Goal: Navigation & Orientation: Understand site structure

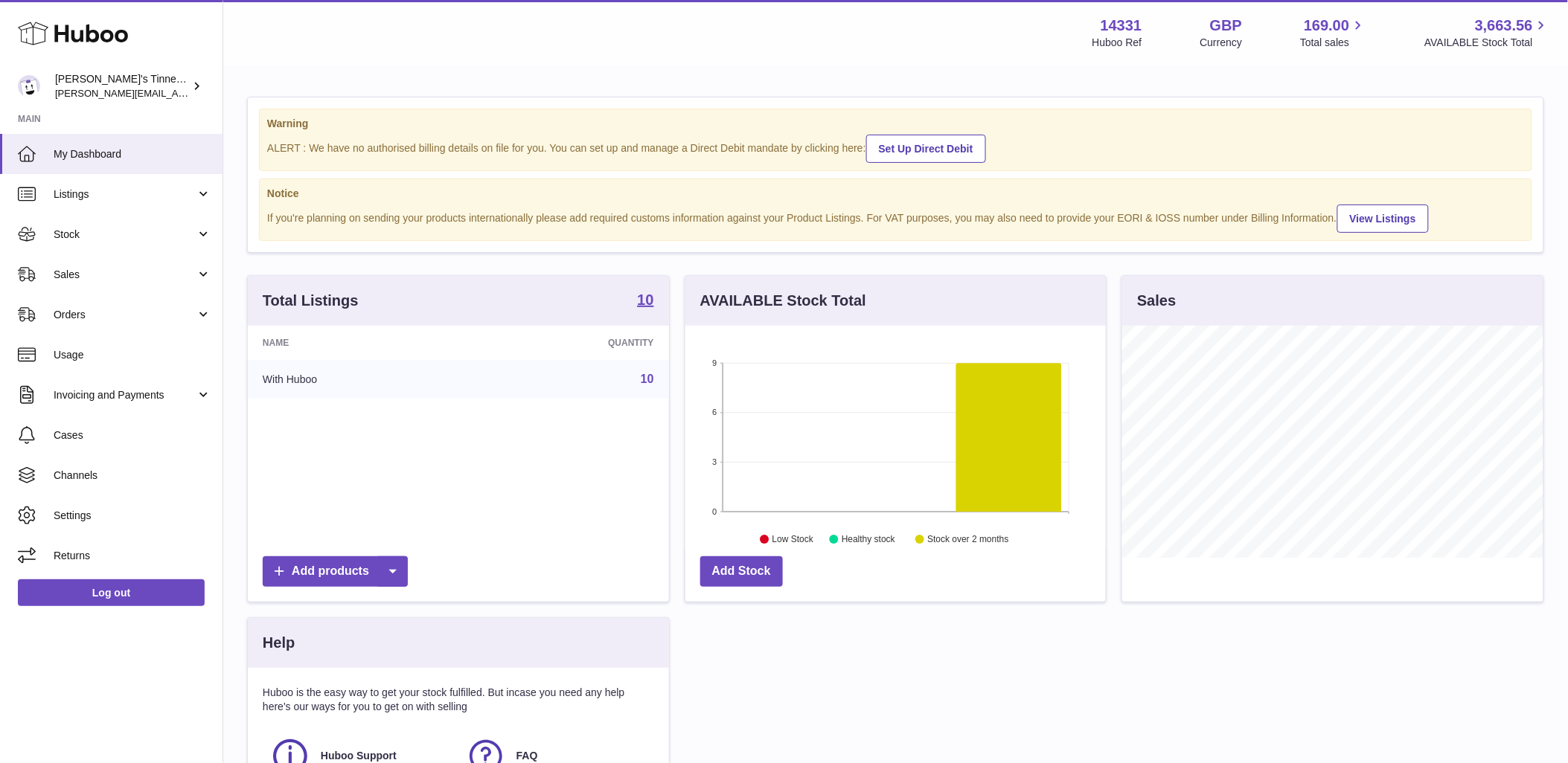
scroll to position [232, 421]
click at [144, 237] on span "Stock" at bounding box center [125, 235] width 143 height 14
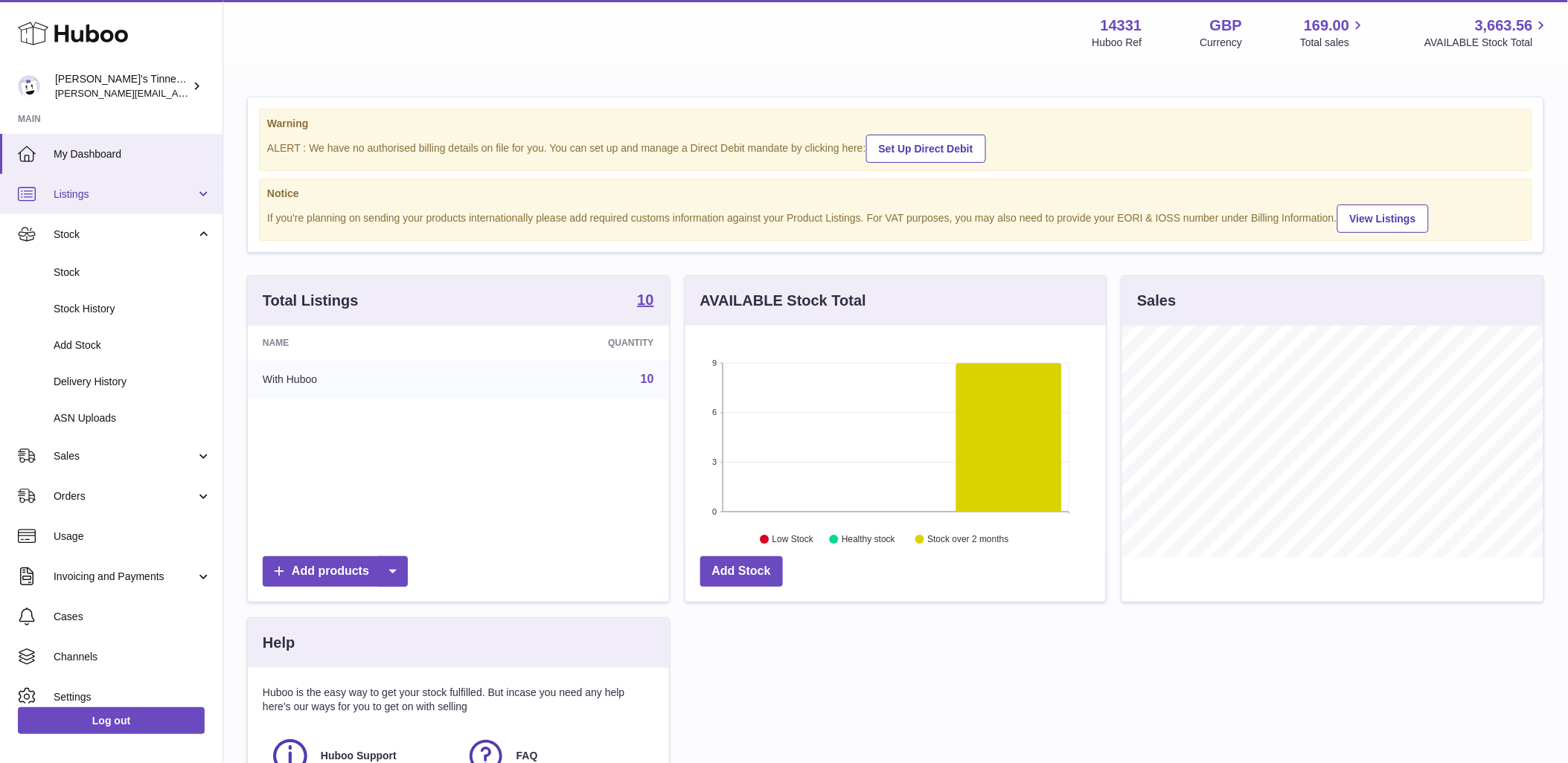
click at [139, 198] on span "Listings" at bounding box center [125, 195] width 143 height 14
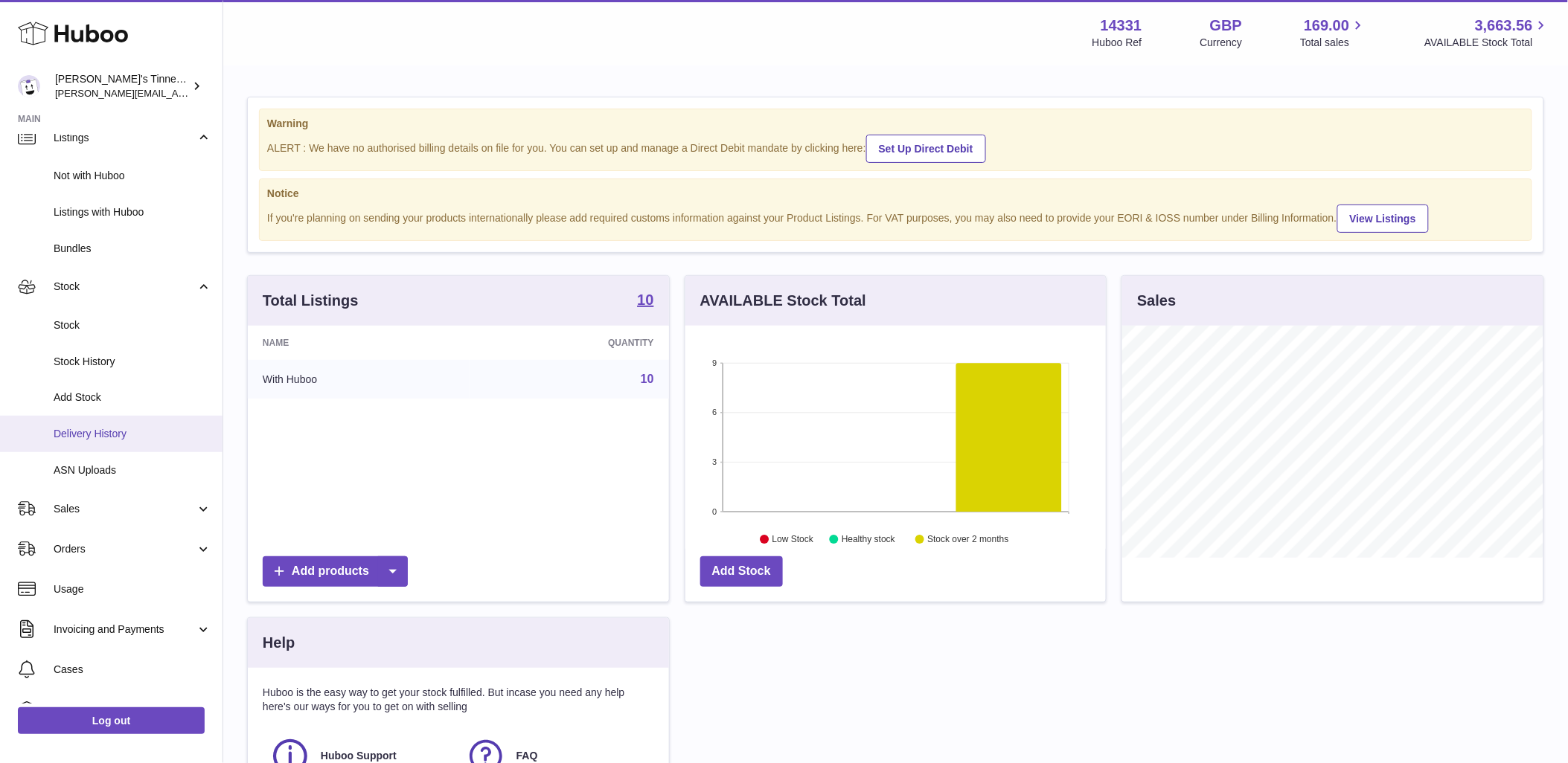
scroll to position [82, 0]
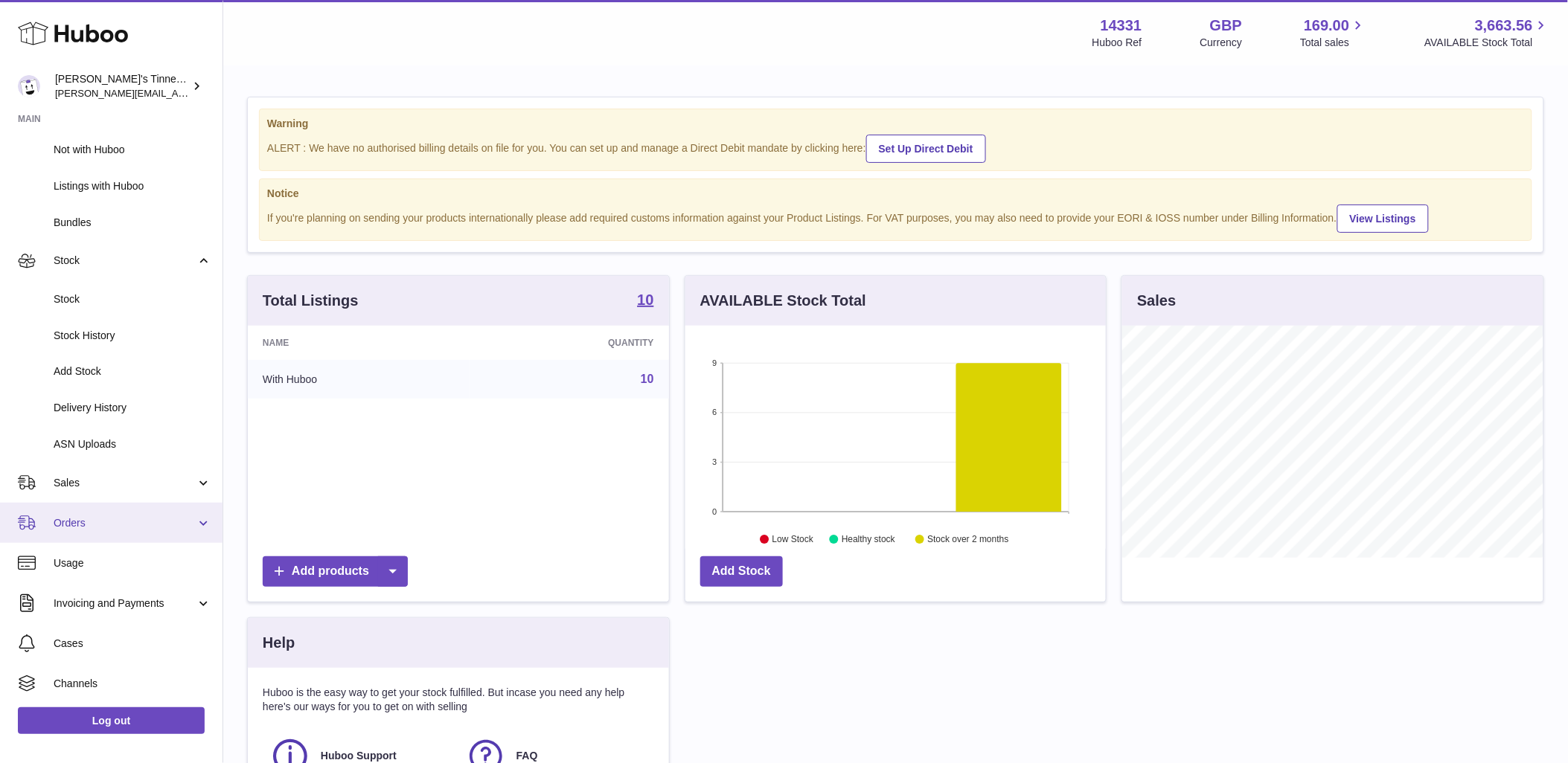
click at [139, 522] on span "Orders" at bounding box center [125, 523] width 143 height 14
click at [118, 526] on span "Invoicing and Payments" at bounding box center [125, 524] width 143 height 14
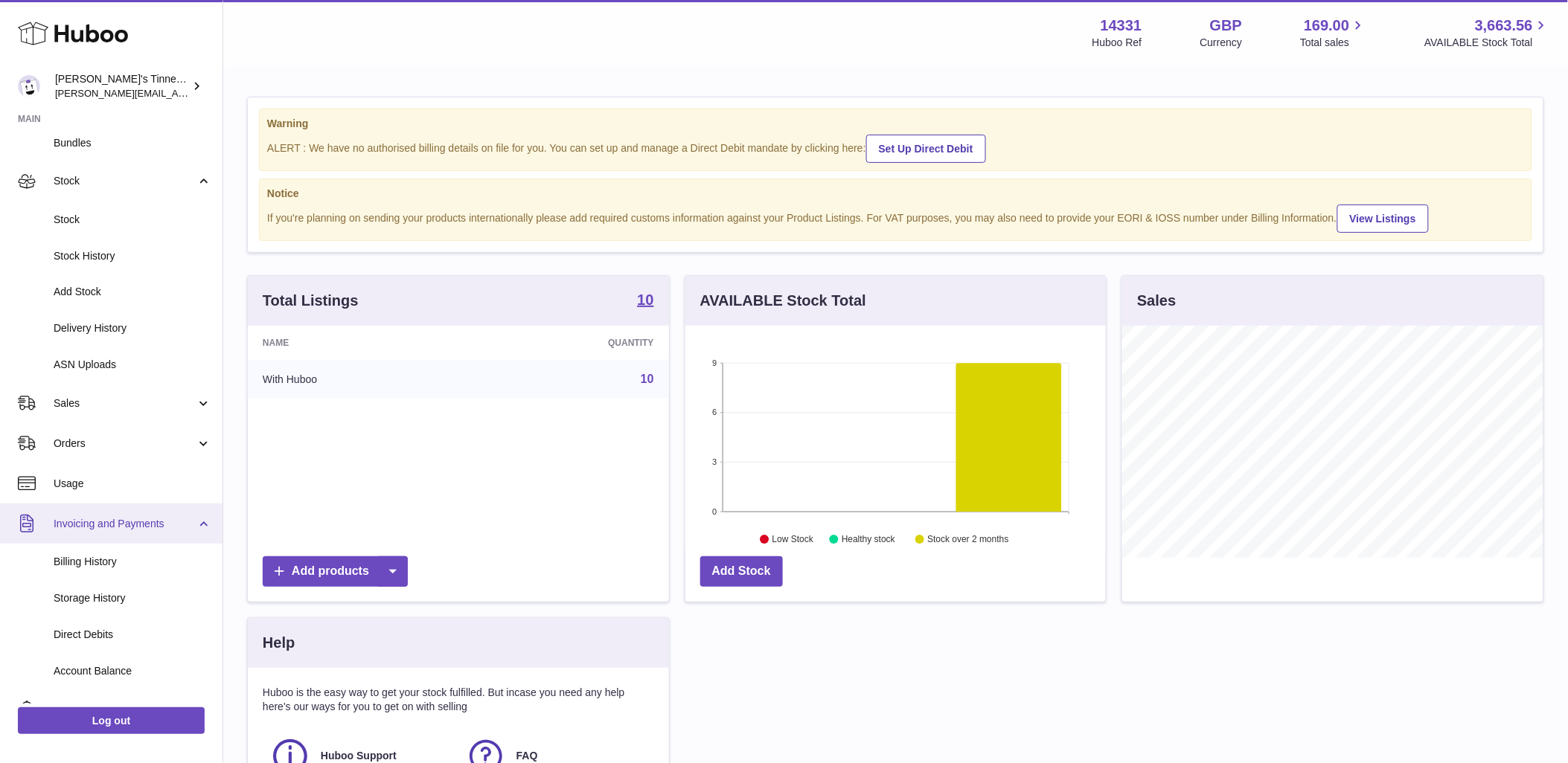
click at [118, 518] on span "Invoicing and Payments" at bounding box center [125, 524] width 143 height 14
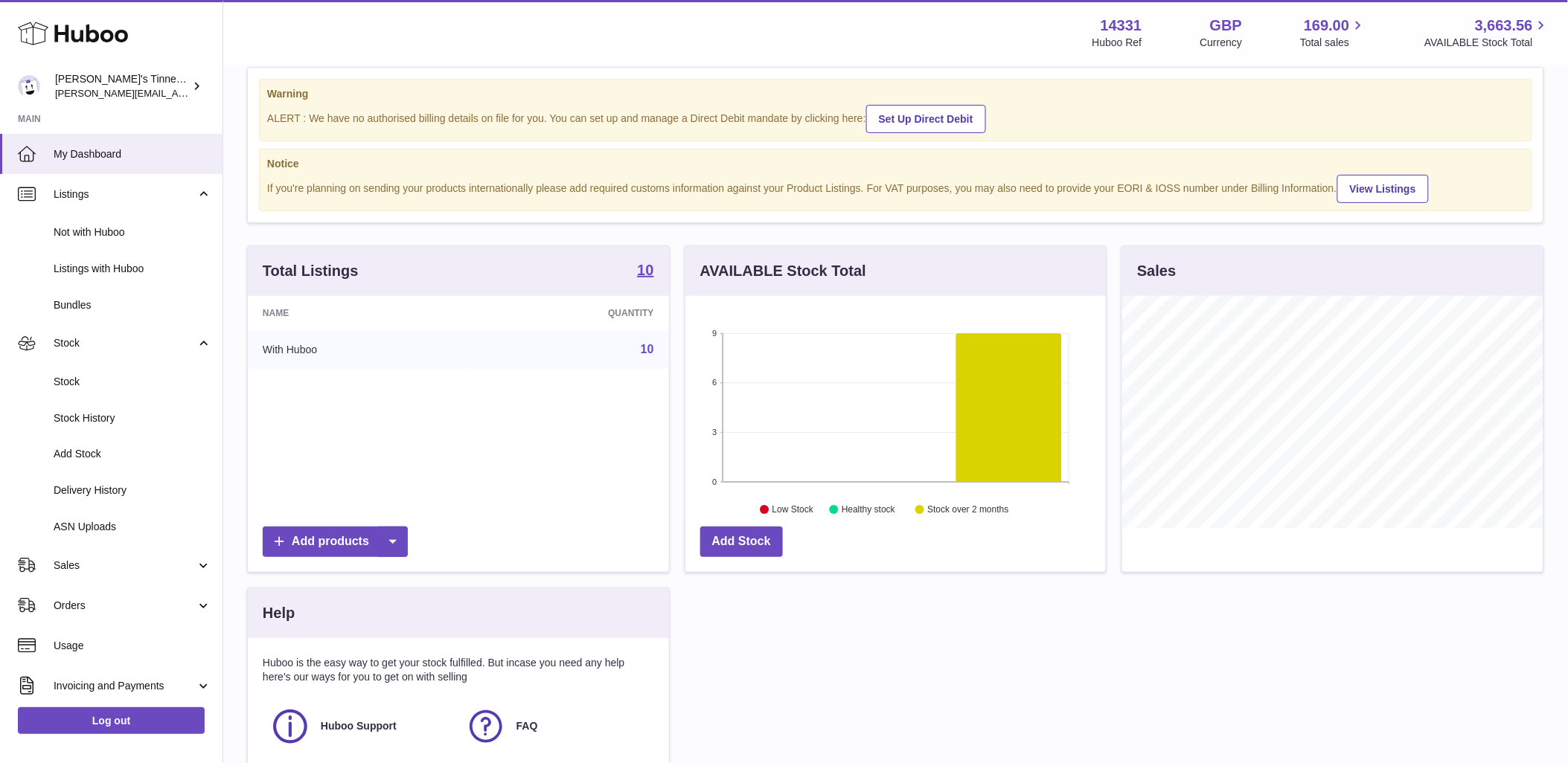
scroll to position [0, 0]
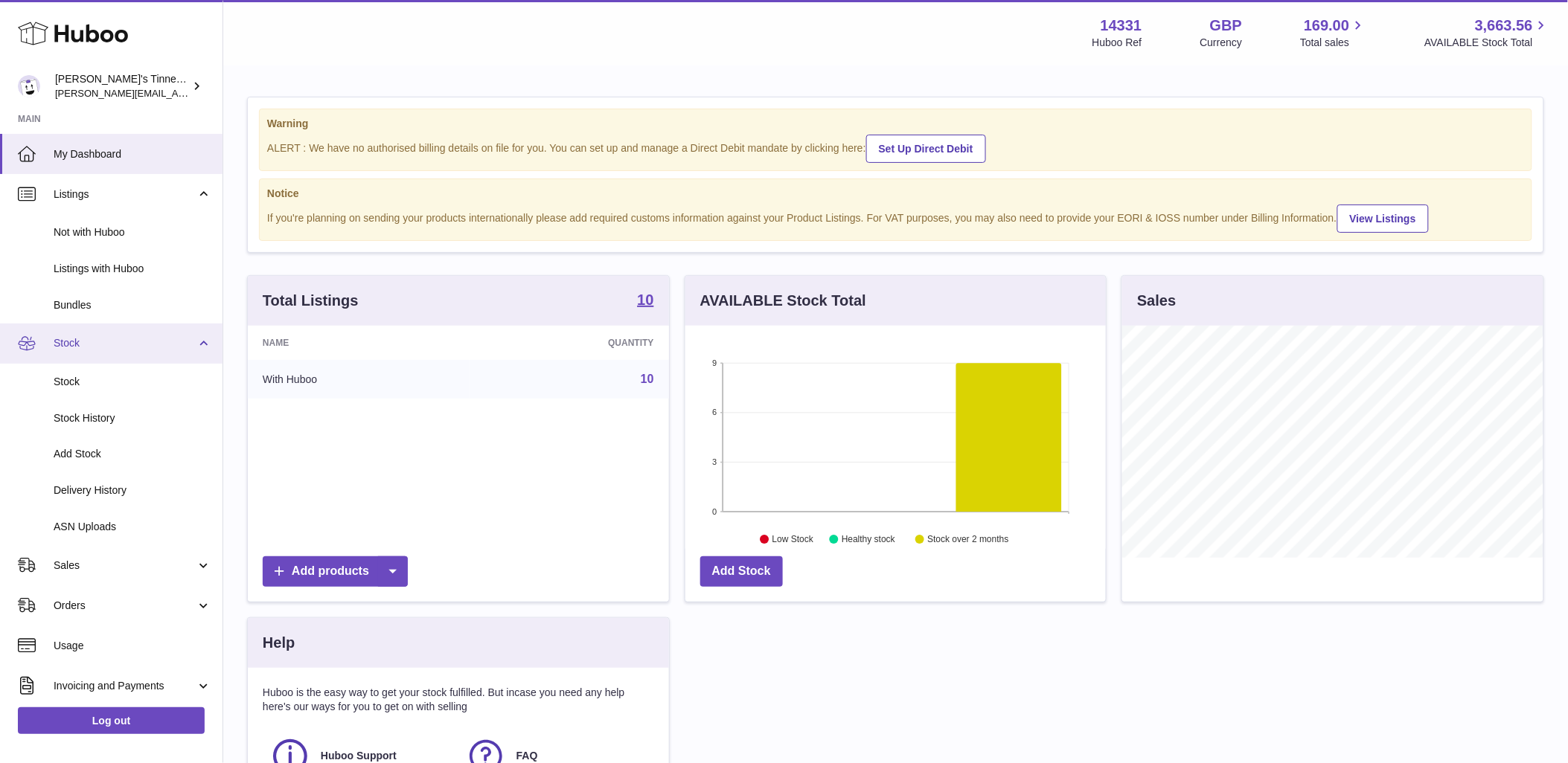
click at [127, 353] on link "Stock" at bounding box center [111, 344] width 223 height 40
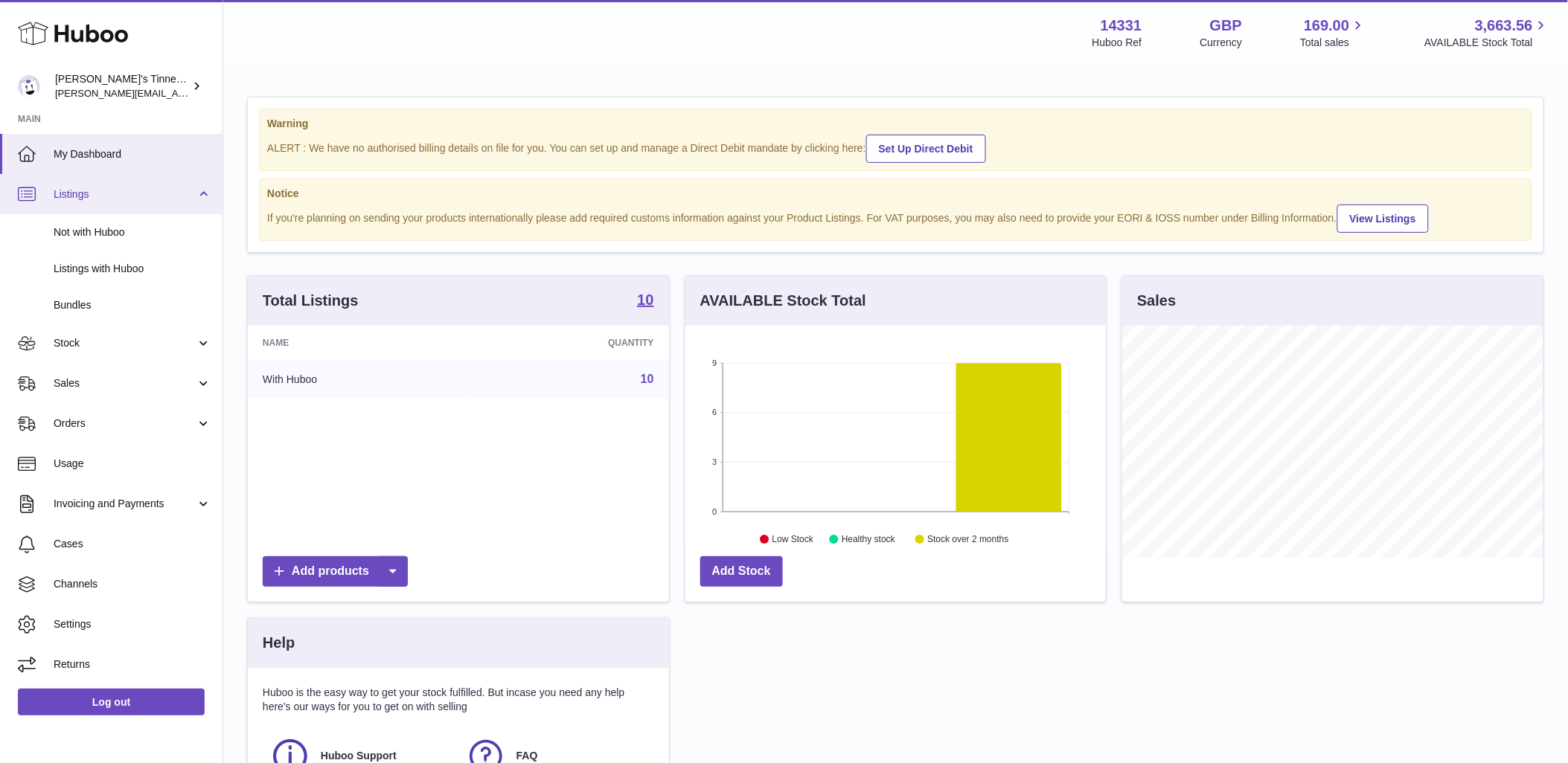
click at [137, 189] on span "Listings" at bounding box center [125, 195] width 143 height 14
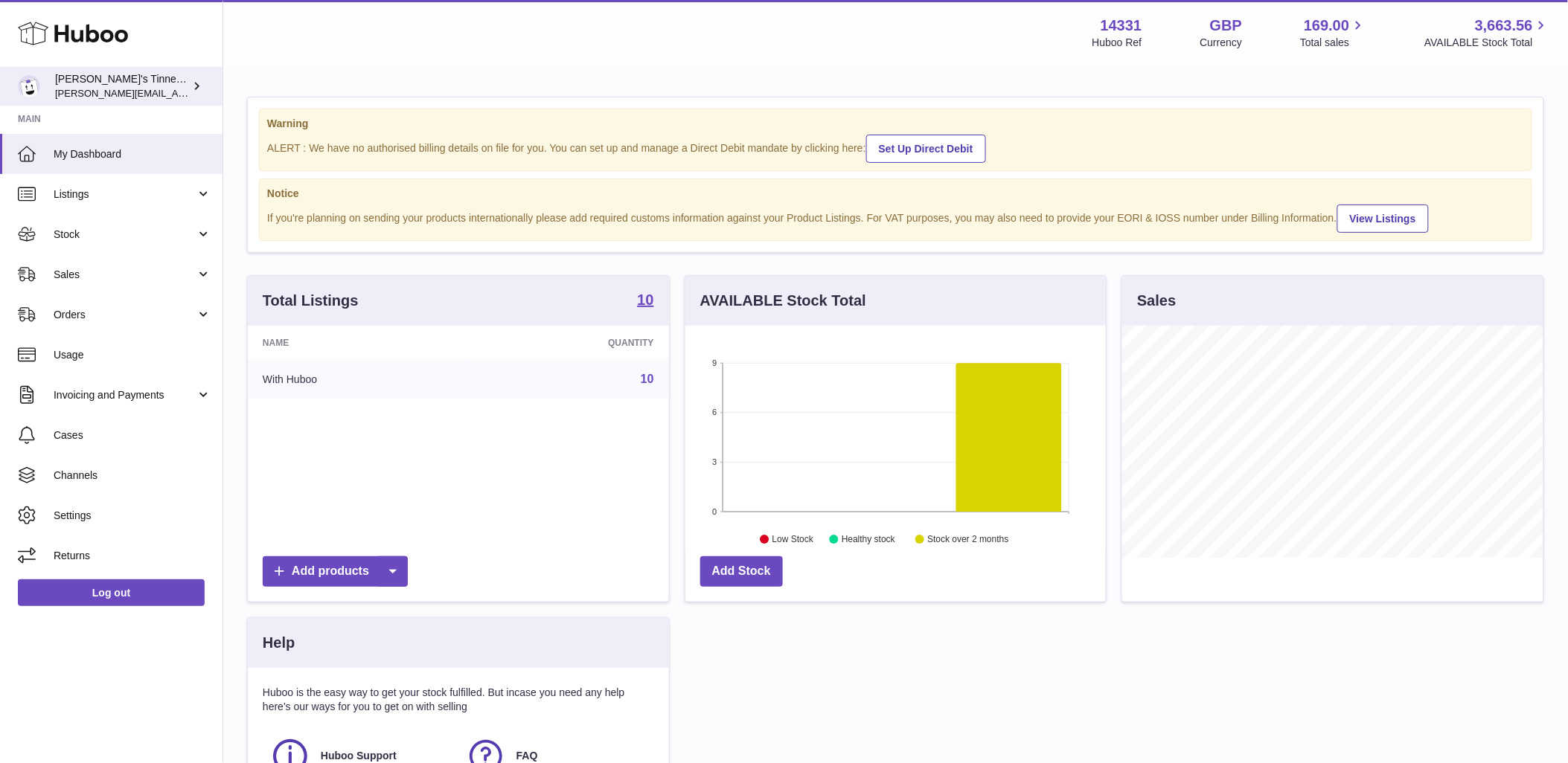
click at [161, 89] on span "[PERSON_NAME][EMAIL_ADDRESS][PERSON_NAME][DOMAIN_NAME]" at bounding box center [217, 93] width 323 height 12
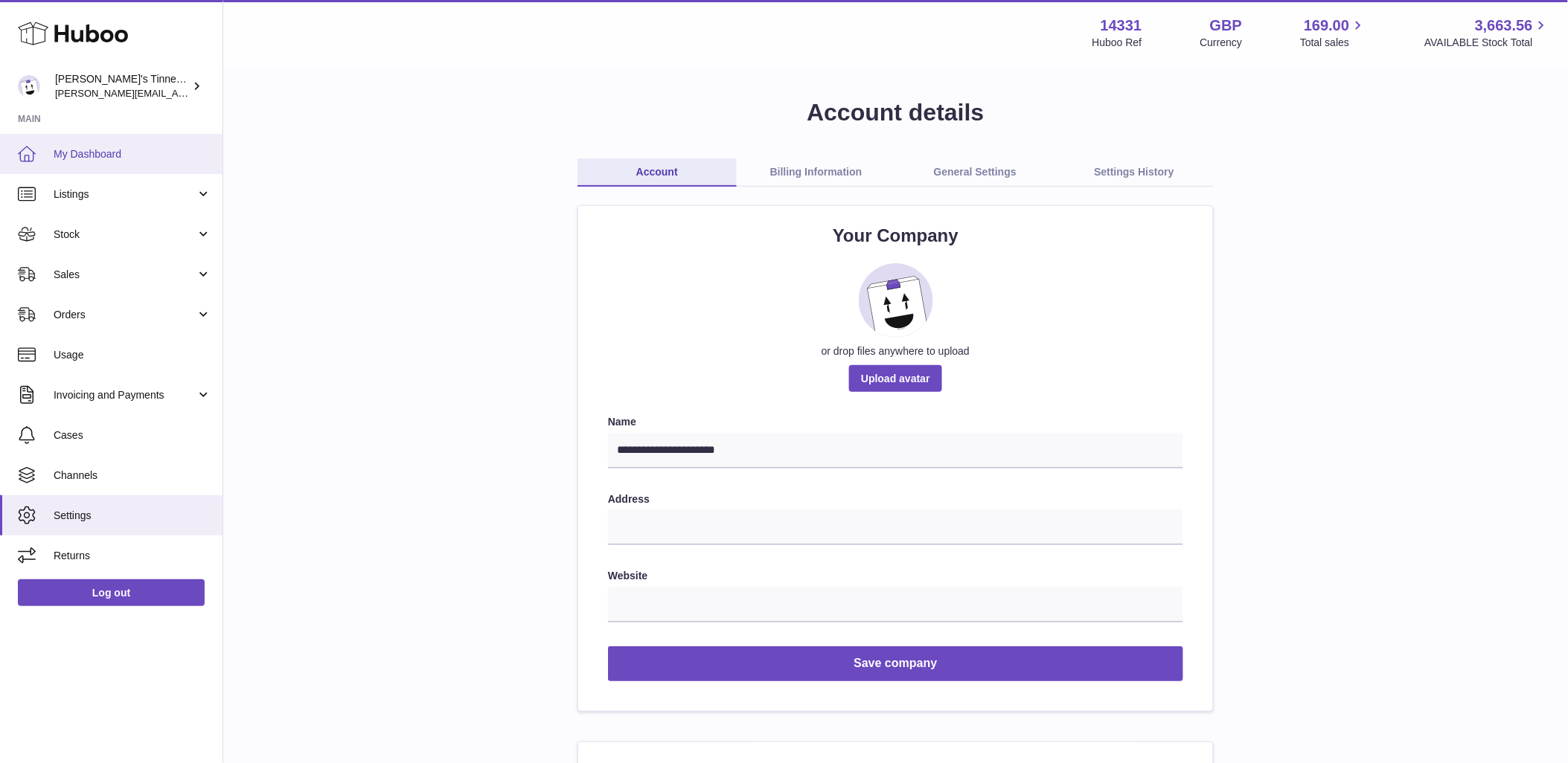
click at [93, 144] on link "My Dashboard" at bounding box center [111, 154] width 223 height 40
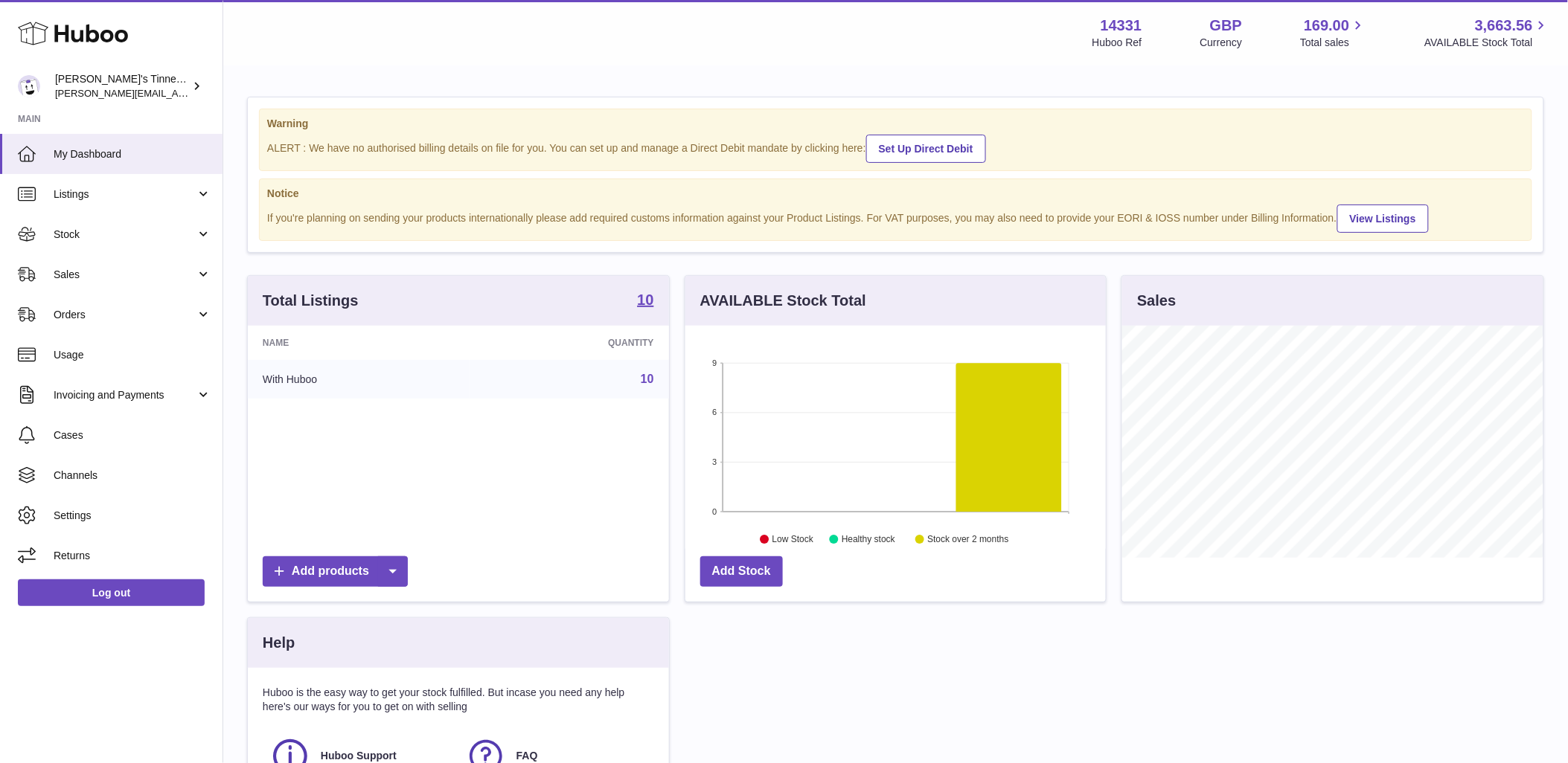
scroll to position [232, 421]
click at [131, 314] on span "Orders" at bounding box center [125, 315] width 143 height 14
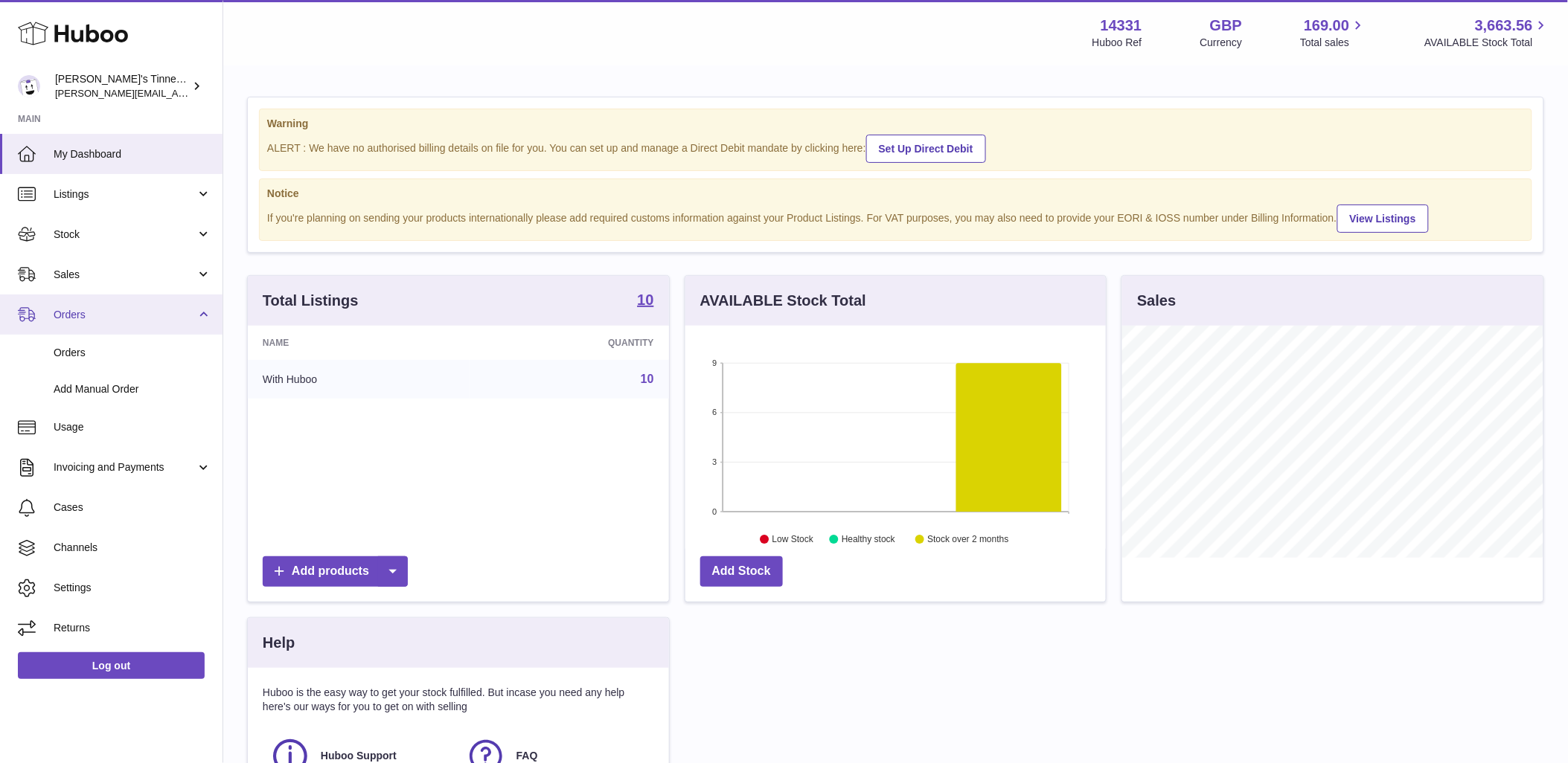
click at [129, 314] on span "Orders" at bounding box center [125, 315] width 143 height 14
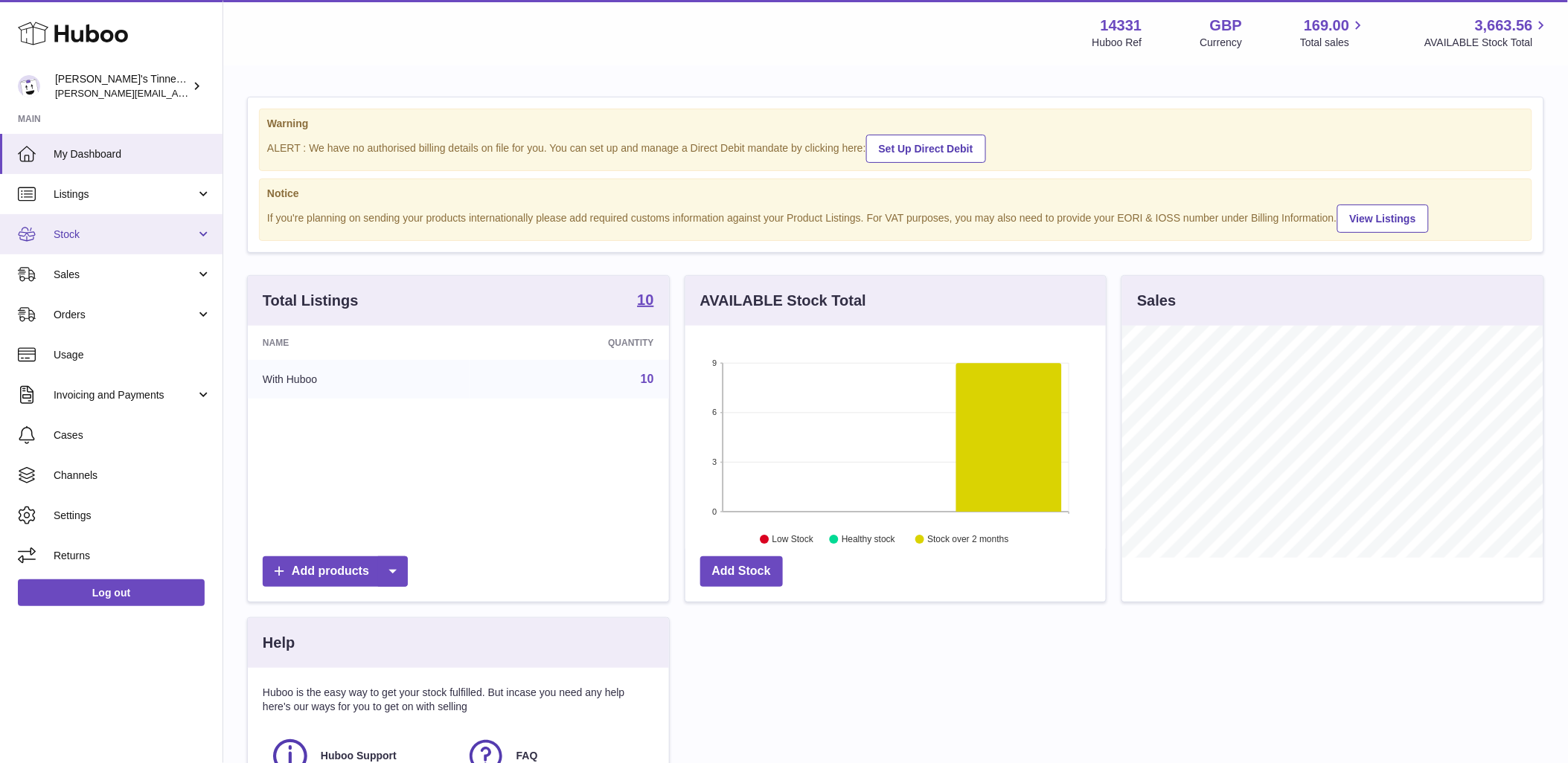
click at [116, 241] on span "Stock" at bounding box center [125, 235] width 143 height 14
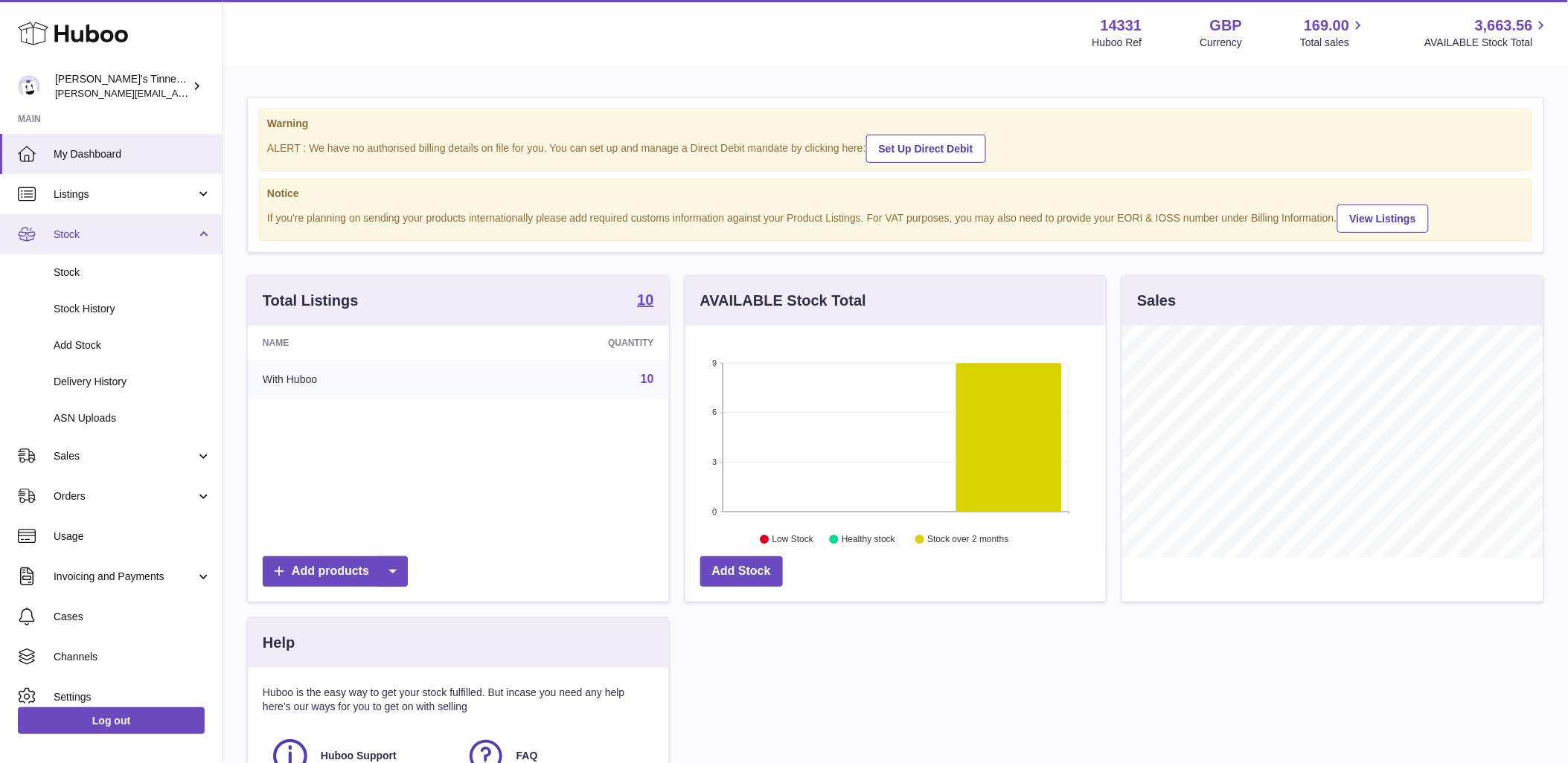
click at [116, 236] on span "Stock" at bounding box center [125, 235] width 143 height 14
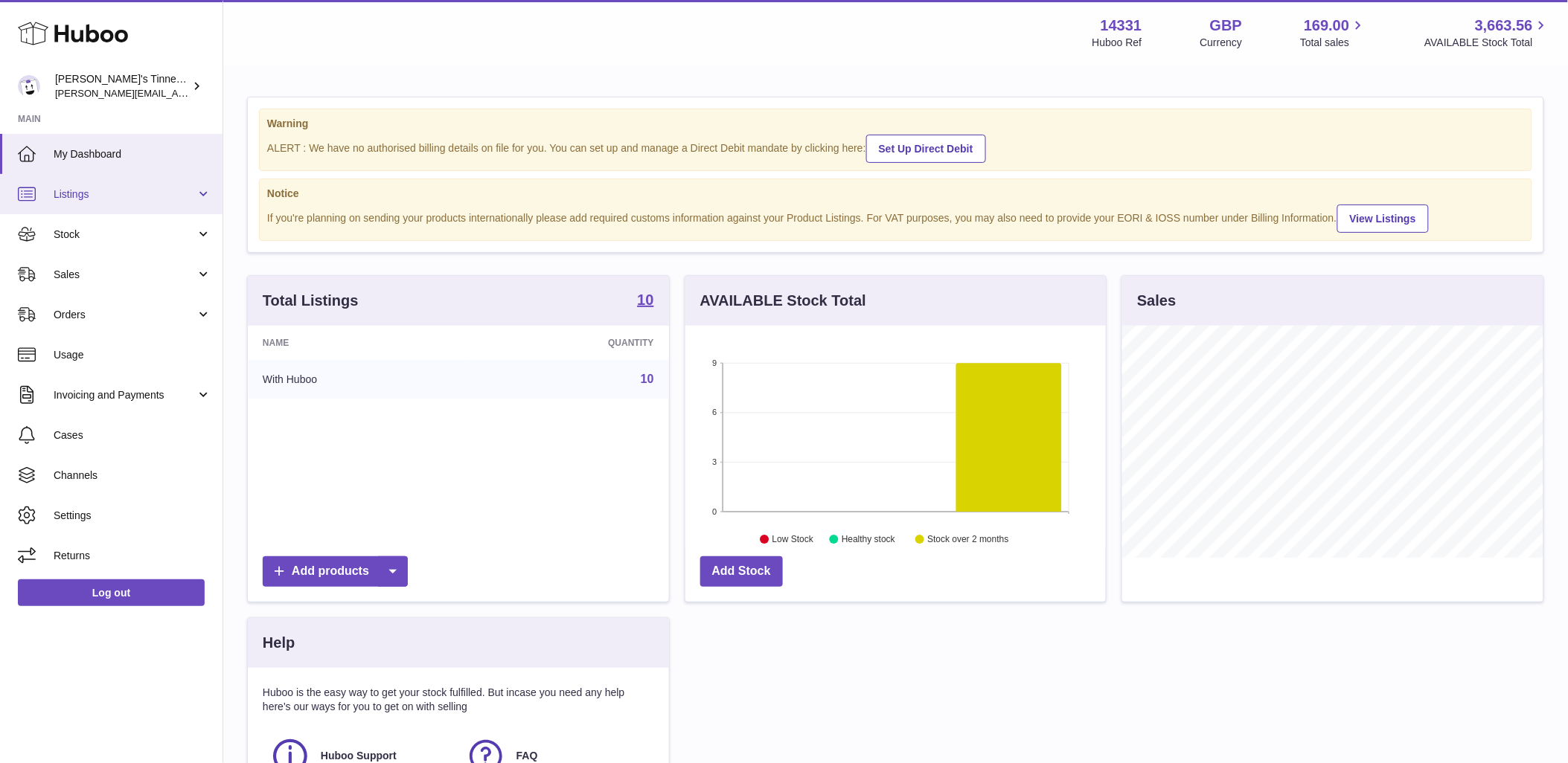
click at [120, 196] on span "Listings" at bounding box center [125, 195] width 143 height 14
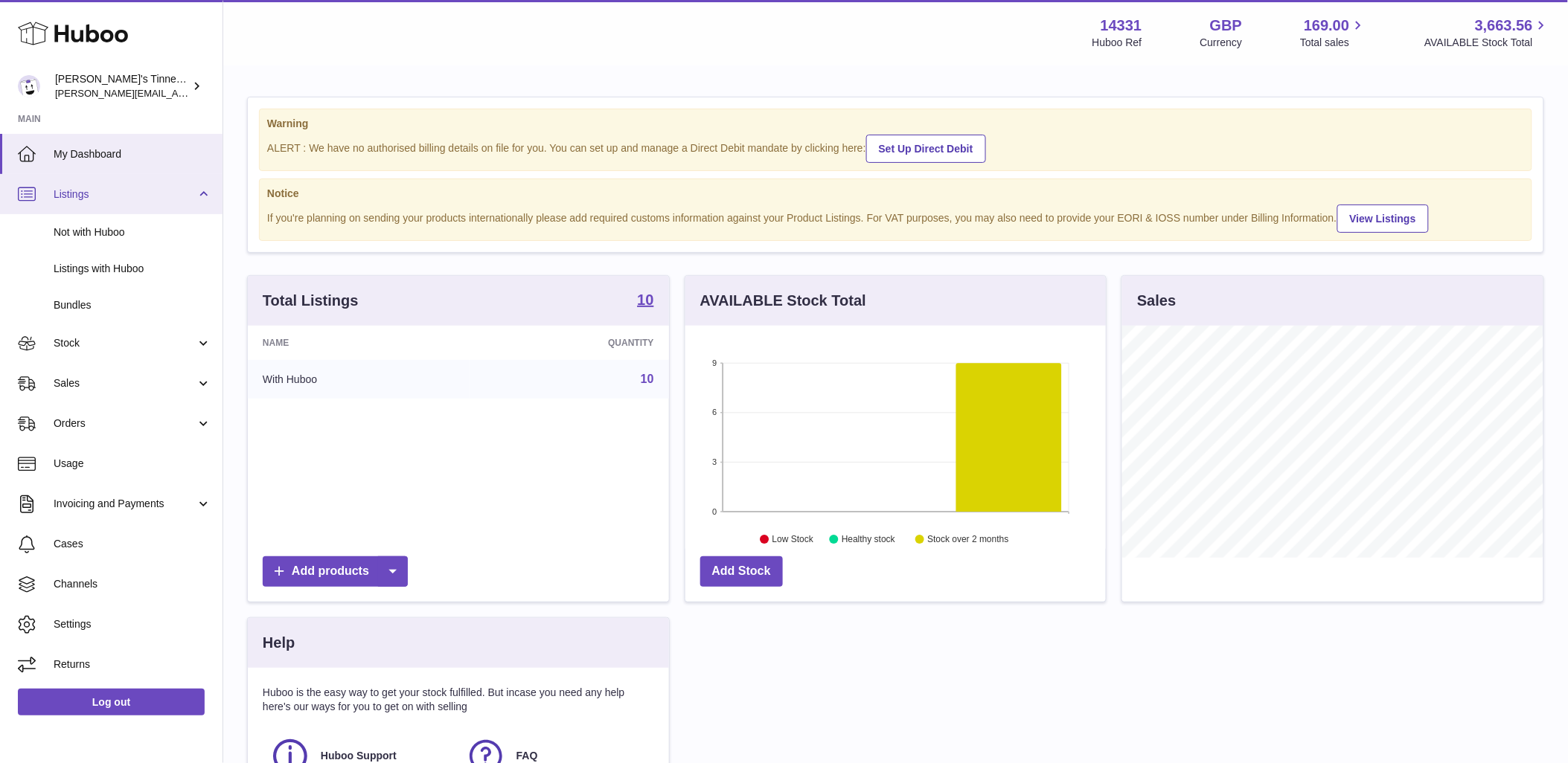
click at [120, 196] on span "Listings" at bounding box center [125, 195] width 143 height 14
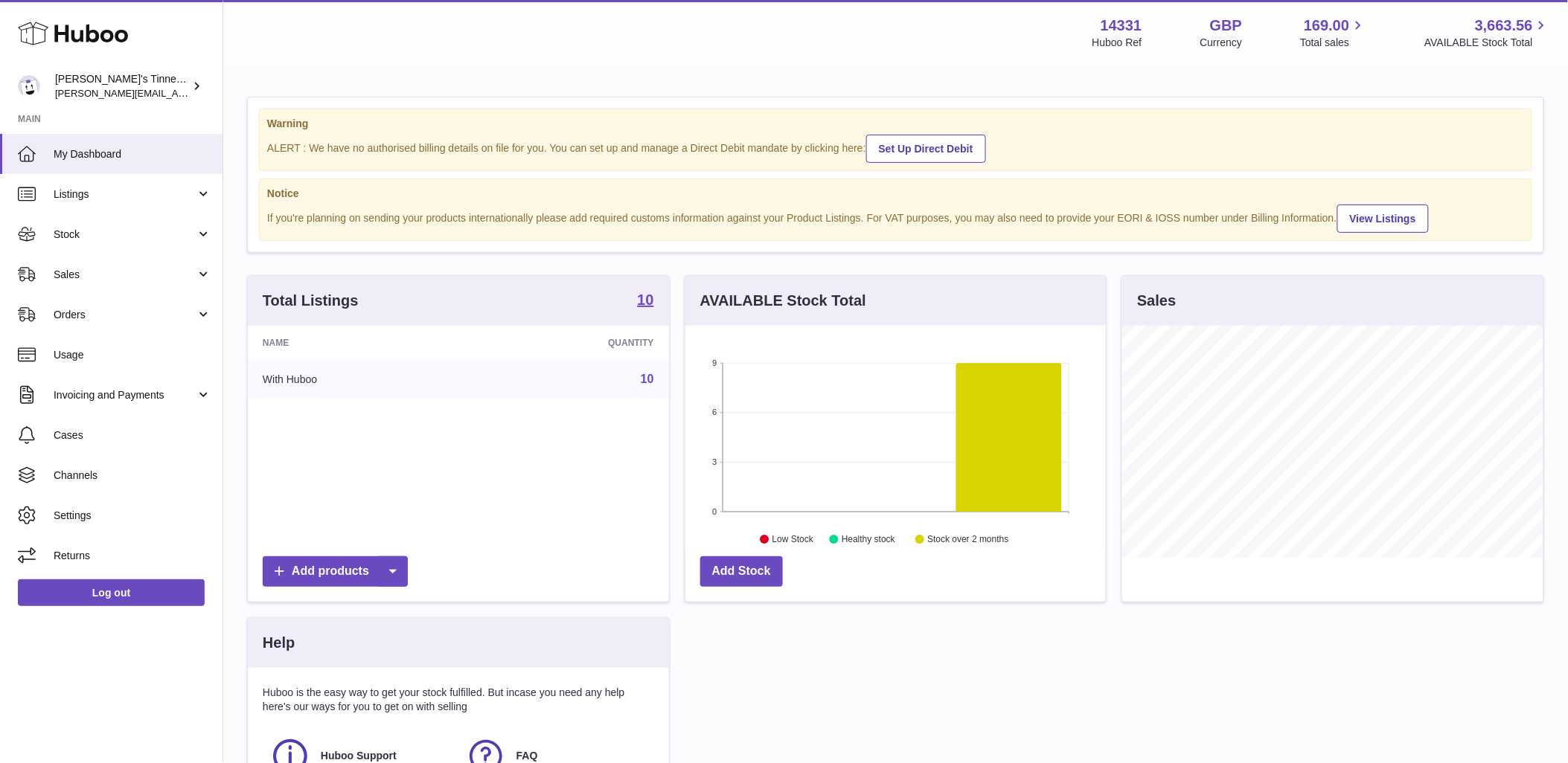
click at [932, 70] on div "Warning ALERT : We have no authorised billing details on file for you. You can …" at bounding box center [896, 484] width 1345 height 835
click at [485, 48] on div "Menu Huboo 14331 Huboo Ref GBP Currency 169.00 Total sales 3,663.56 AVAILABLE S…" at bounding box center [896, 32] width 1309 height 34
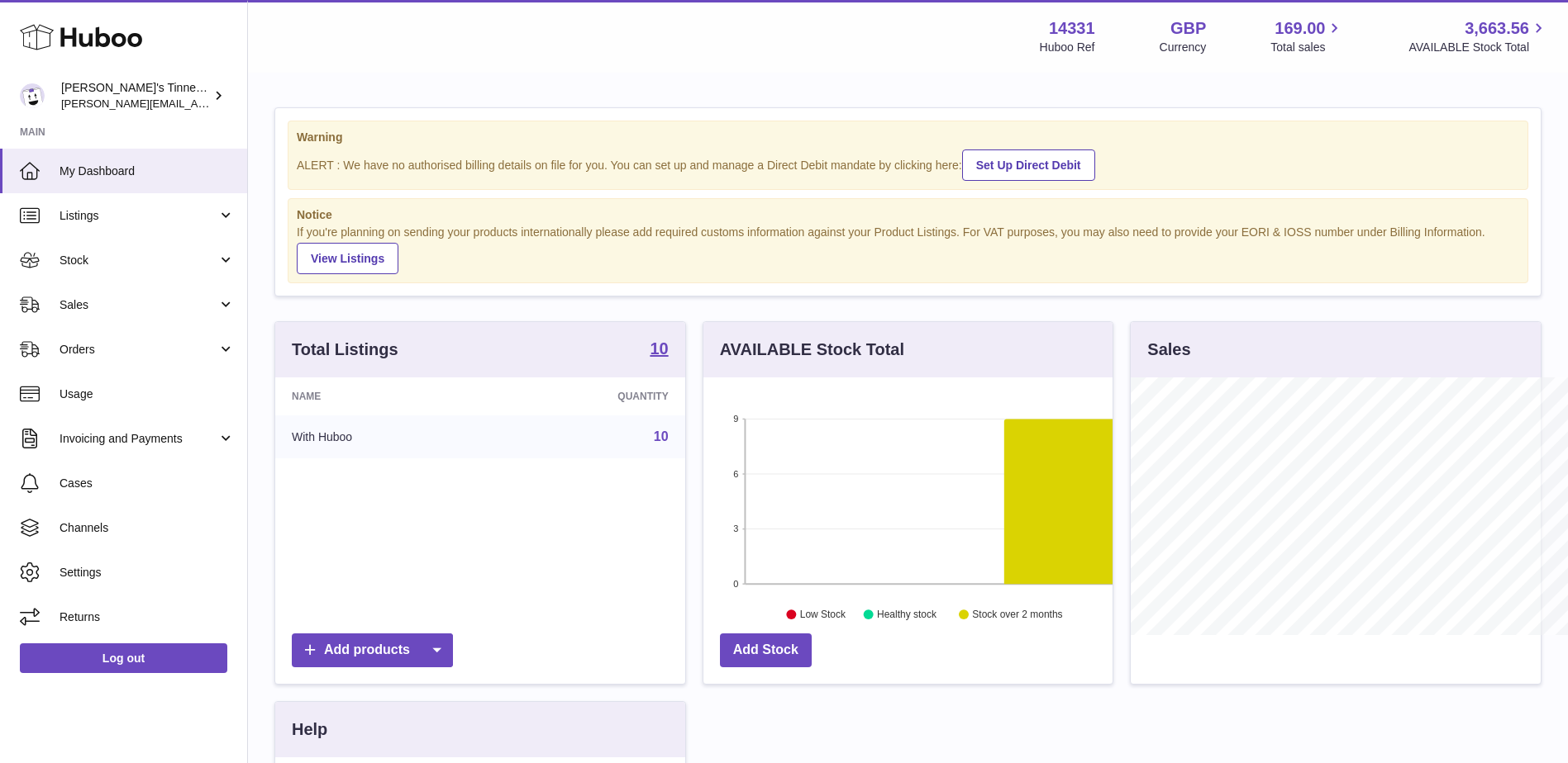
scroll to position [258, 409]
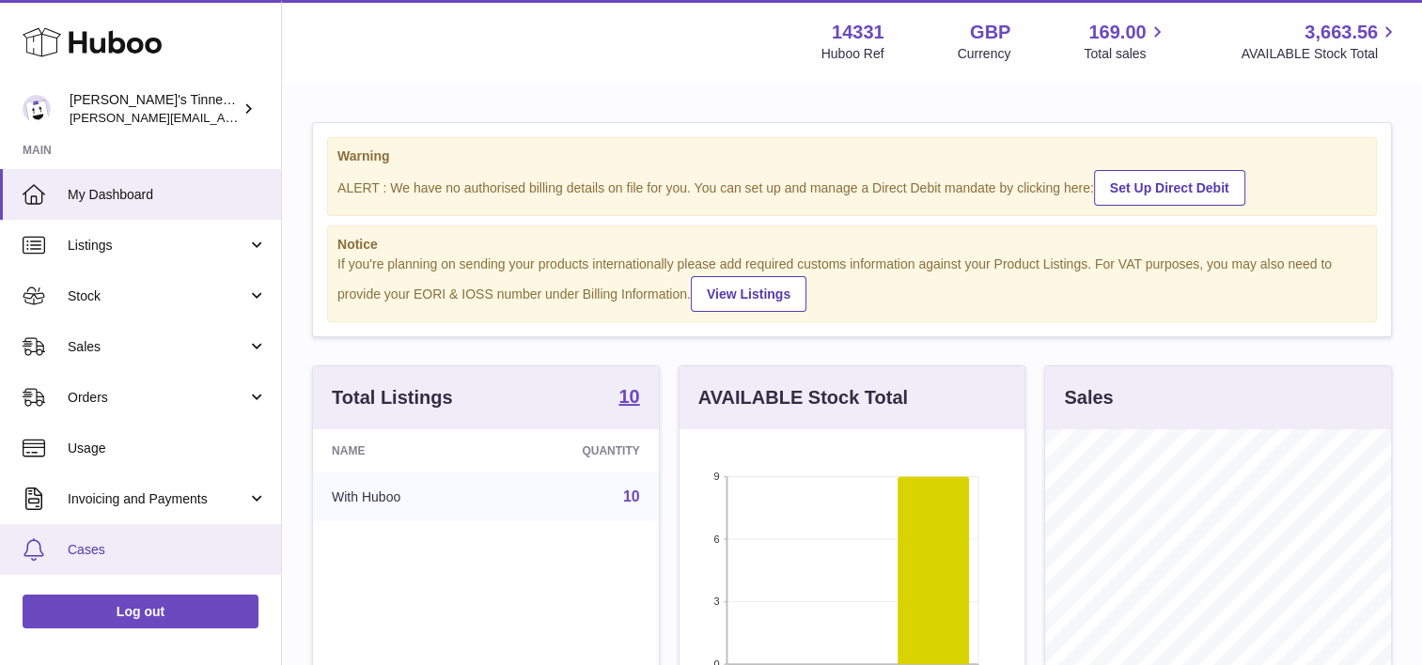
scroll to position [293, 346]
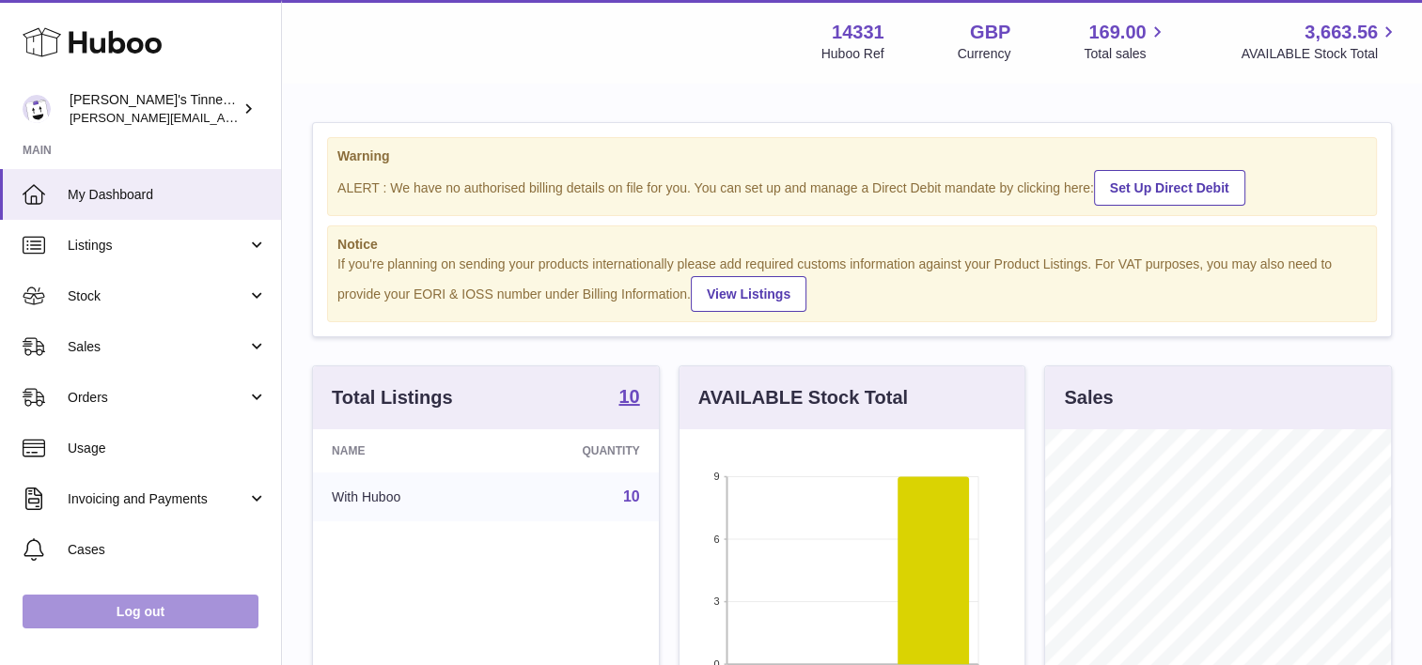
click at [192, 605] on link "Log out" at bounding box center [141, 612] width 236 height 34
